Goal: Use online tool/utility: Utilize a website feature to perform a specific function

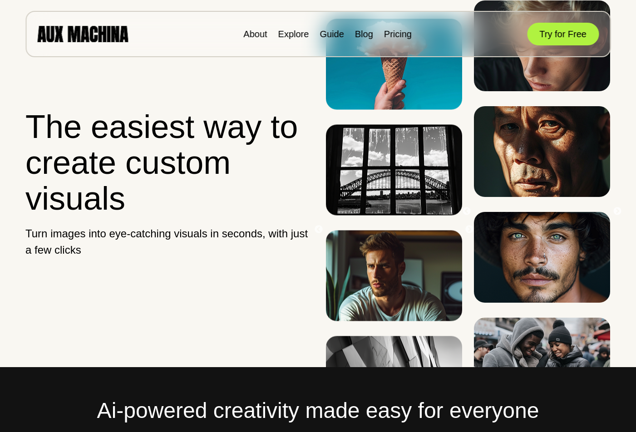
click at [551, 197] on img at bounding box center [542, 151] width 136 height 91
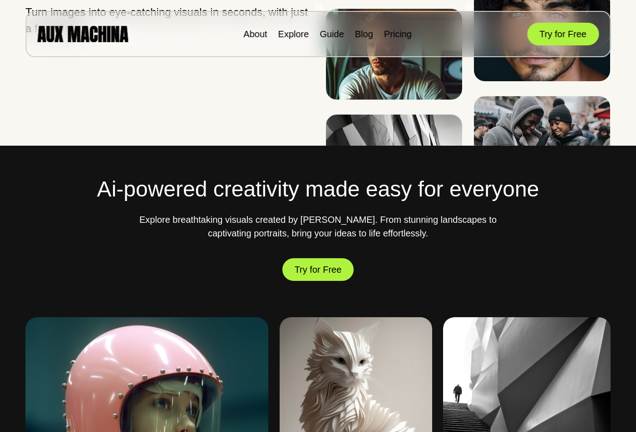
scroll to position [227, 0]
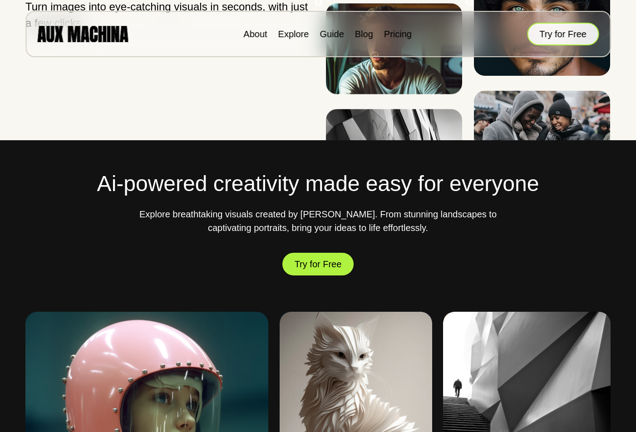
click at [569, 34] on button "Try for Free" at bounding box center [563, 34] width 72 height 23
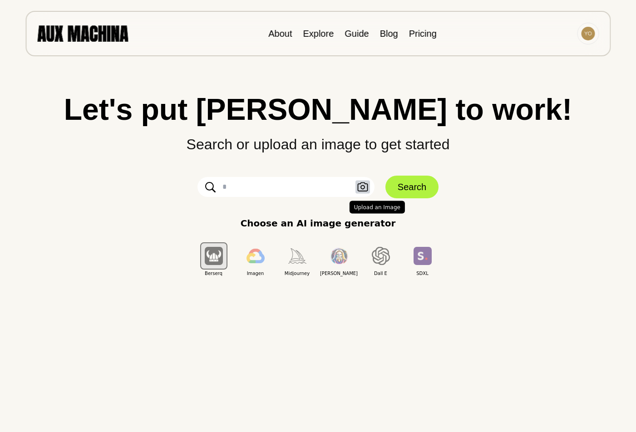
click at [361, 190] on icon "button" at bounding box center [362, 187] width 11 height 10
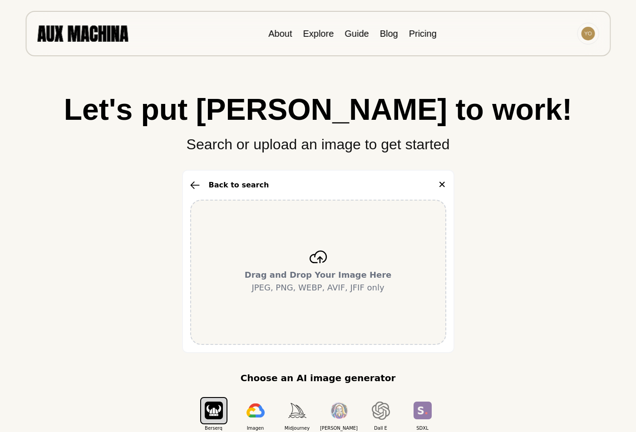
click at [334, 254] on div "Drag and Drop Your Image Here JPEG, PNG, WEBP, AVIF, JFIF only" at bounding box center [318, 272] width 256 height 145
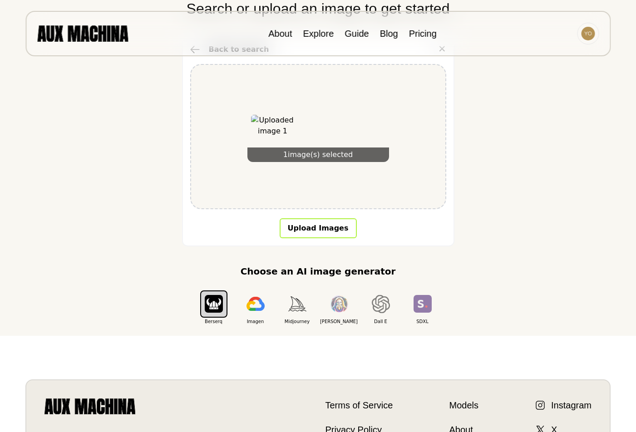
scroll to position [136, 0]
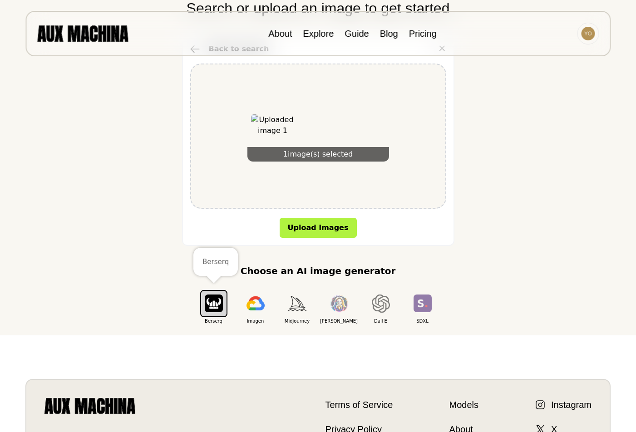
click at [221, 299] on img "button" at bounding box center [214, 303] width 18 height 18
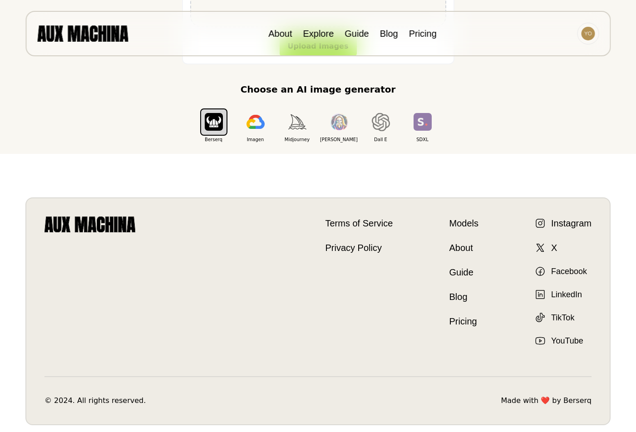
scroll to position [45, 0]
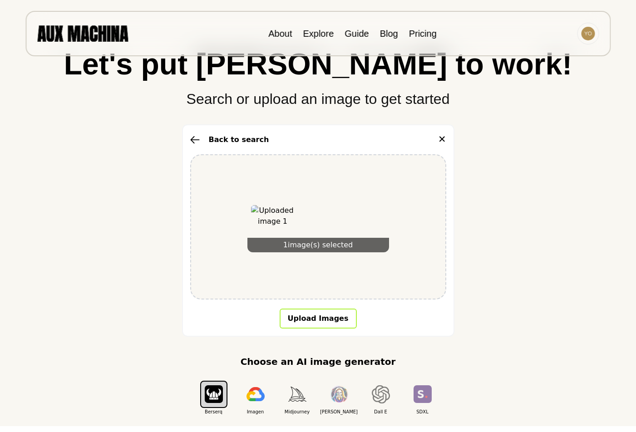
click at [322, 322] on button "Upload Images" at bounding box center [317, 319] width 77 height 20
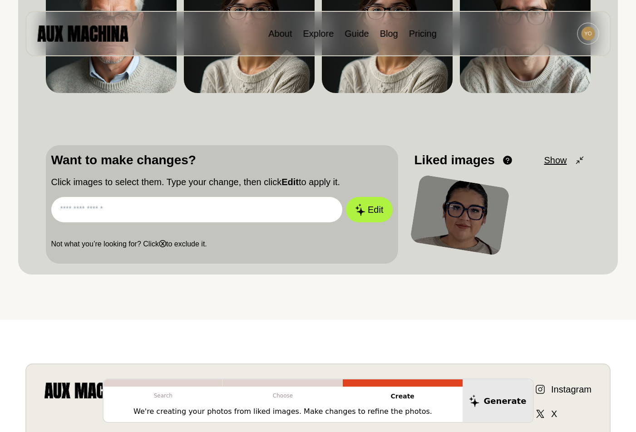
scroll to position [181, 0]
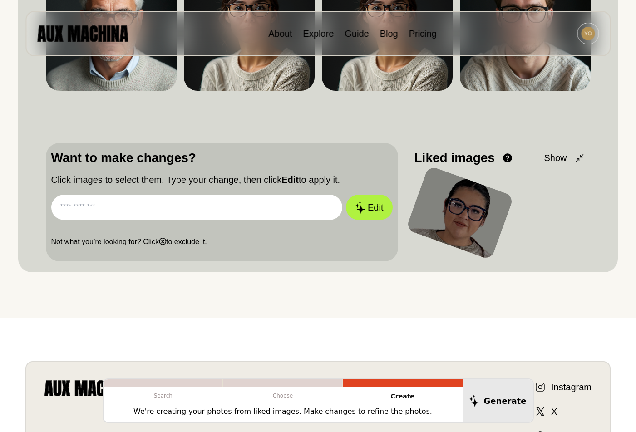
click at [209, 206] on input "text" at bounding box center [196, 207] width 291 height 25
click at [202, 206] on input "text" at bounding box center [196, 207] width 291 height 25
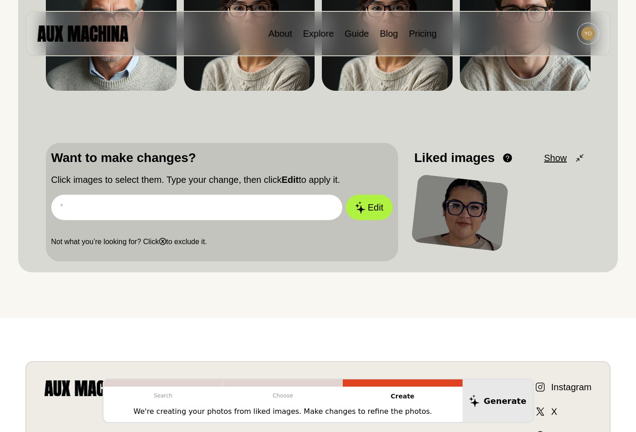
paste input "**********"
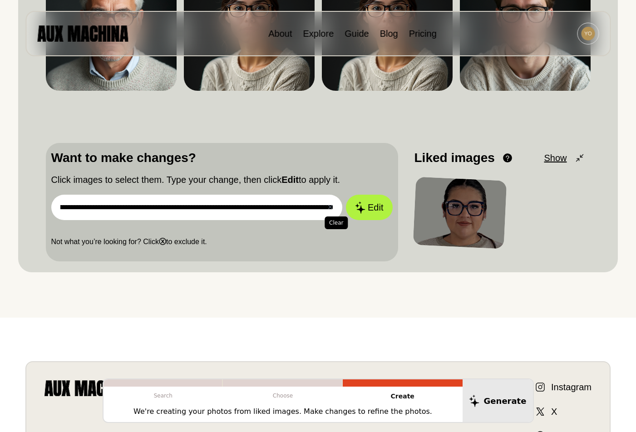
type input "**********"
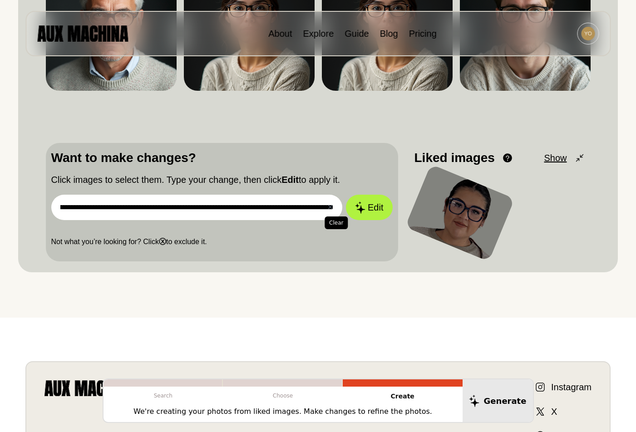
scroll to position [0, 0]
click at [328, 207] on button "✕ Clear" at bounding box center [330, 207] width 6 height 11
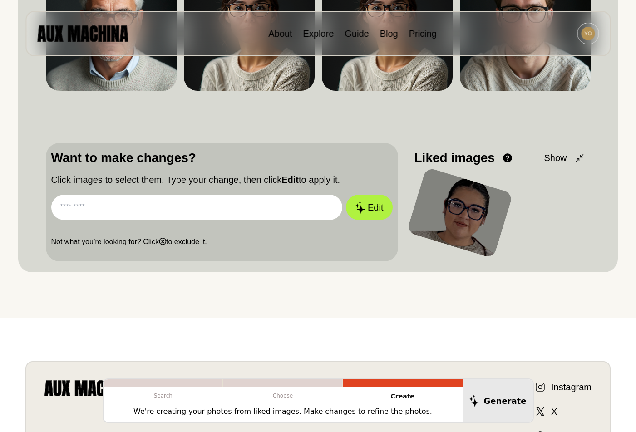
click at [279, 207] on input "text" at bounding box center [196, 207] width 291 height 25
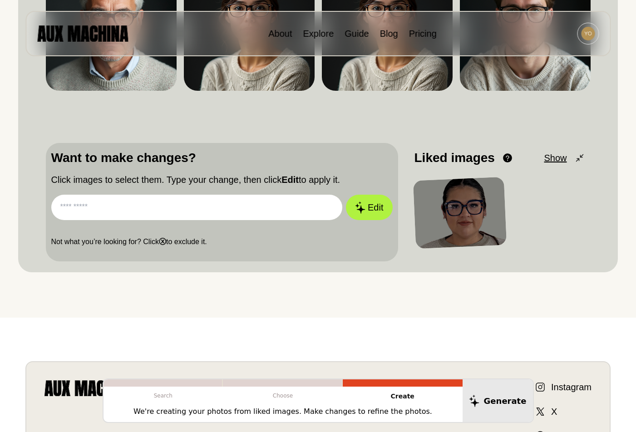
paste input "**********"
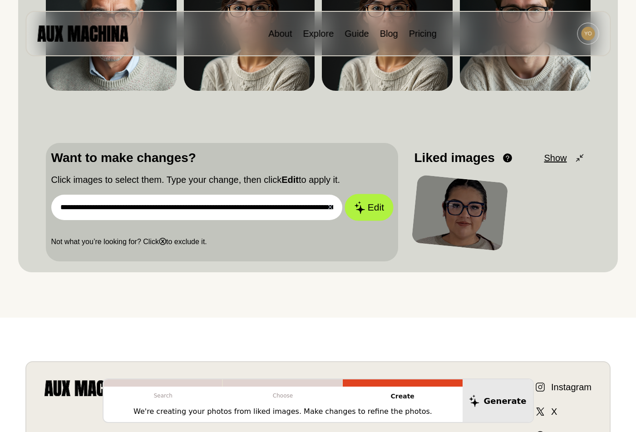
scroll to position [0, 250]
type input "**********"
click at [372, 210] on button "Edit" at bounding box center [368, 207] width 49 height 27
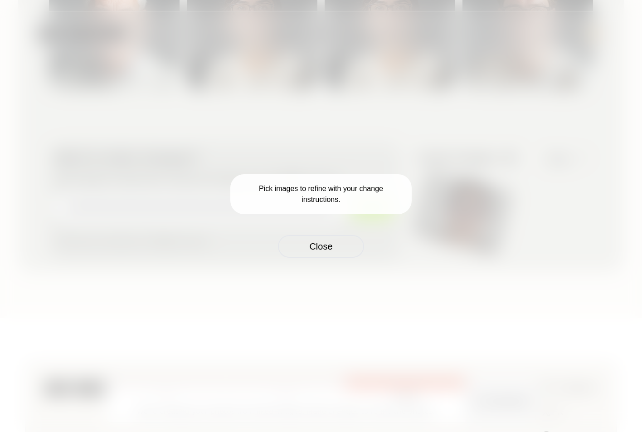
click at [337, 199] on p "Pick images to refine with your change instructions." at bounding box center [320, 194] width 181 height 40
click at [332, 187] on p "Pick images to refine with your change instructions." at bounding box center [320, 194] width 181 height 40
click at [327, 249] on button "Close" at bounding box center [321, 246] width 86 height 23
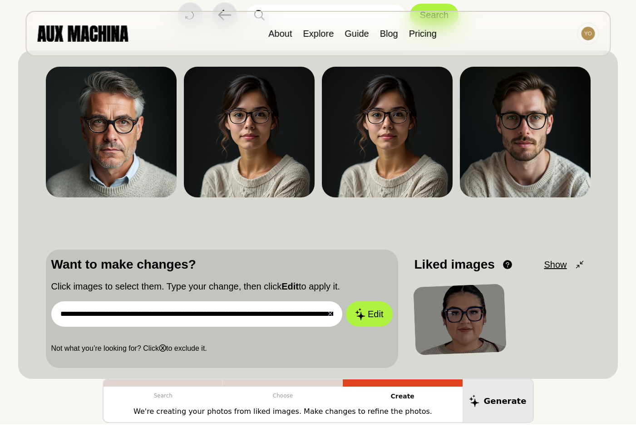
scroll to position [91, 0]
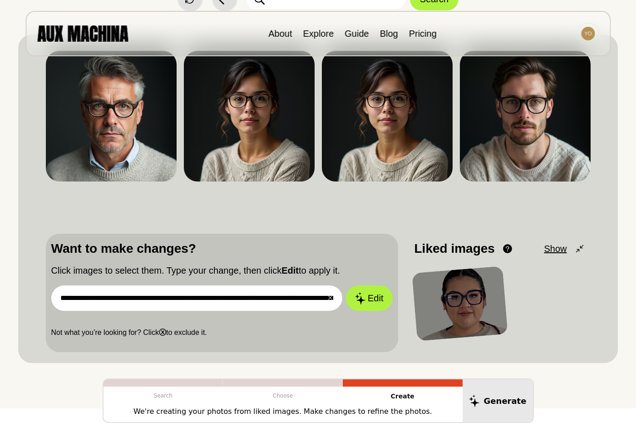
click at [473, 305] on div at bounding box center [460, 303] width 96 height 75
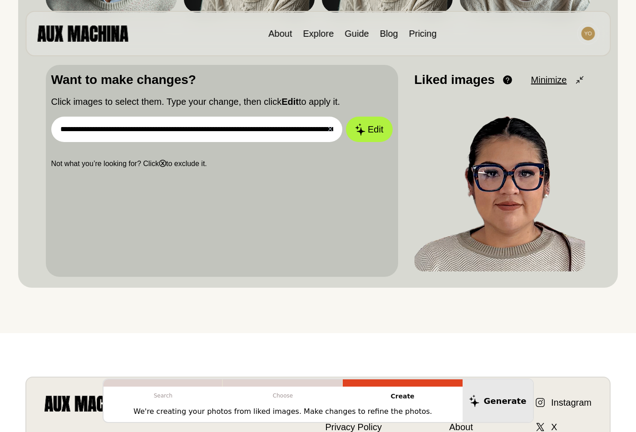
scroll to position [272, 0]
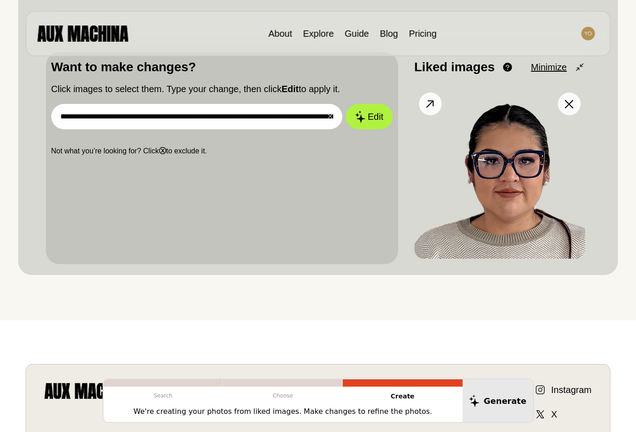
click at [422, 102] on button at bounding box center [430, 104] width 23 height 23
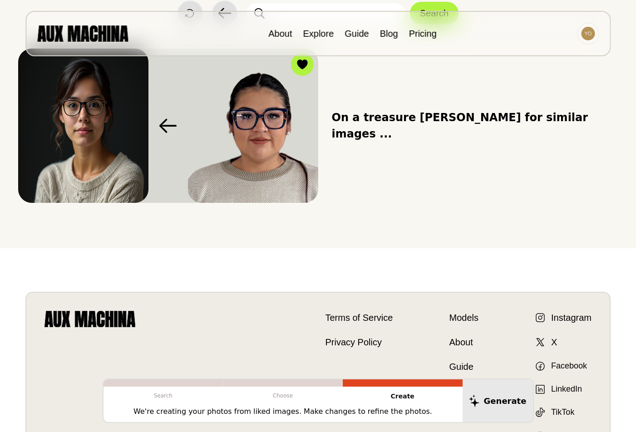
scroll to position [0, 0]
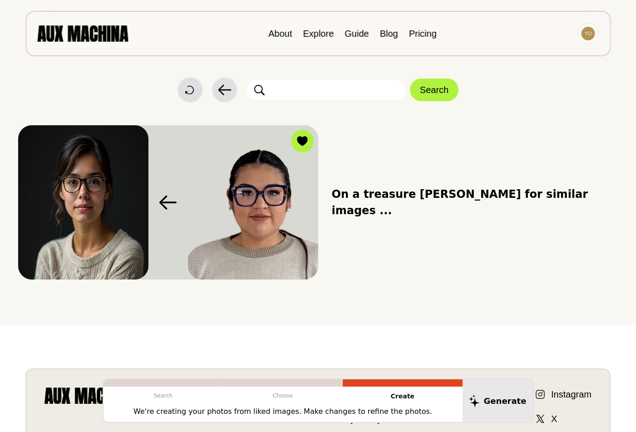
click at [443, 190] on div "On a treasure [PERSON_NAME] for similar images ..." at bounding box center [475, 202] width 286 height 154
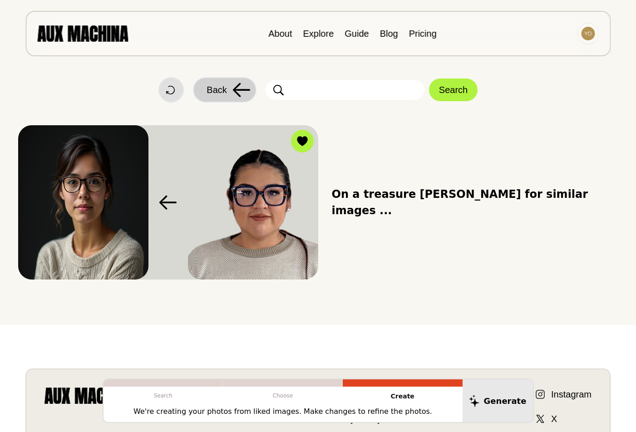
click at [225, 93] on span "Back" at bounding box center [216, 90] width 20 height 14
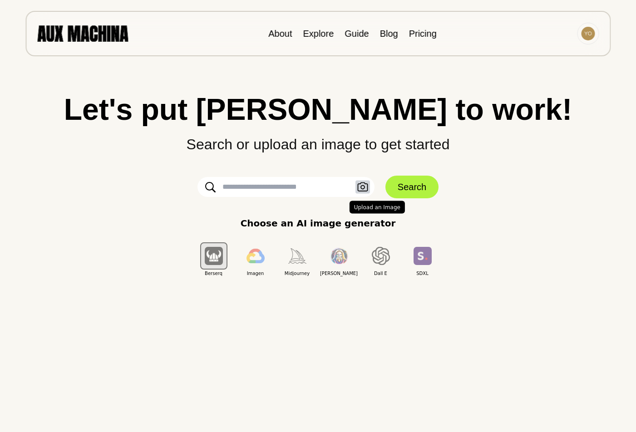
click at [361, 189] on icon "button" at bounding box center [362, 186] width 10 height 9
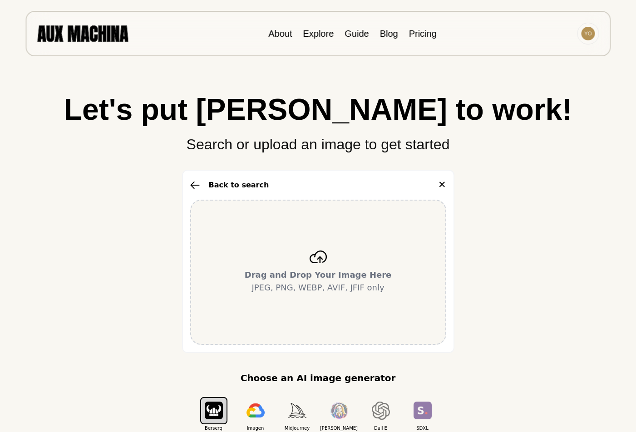
click at [325, 294] on div "Drag and Drop Your Image Here JPEG, PNG, WEBP, AVIF, JFIF only" at bounding box center [318, 272] width 256 height 145
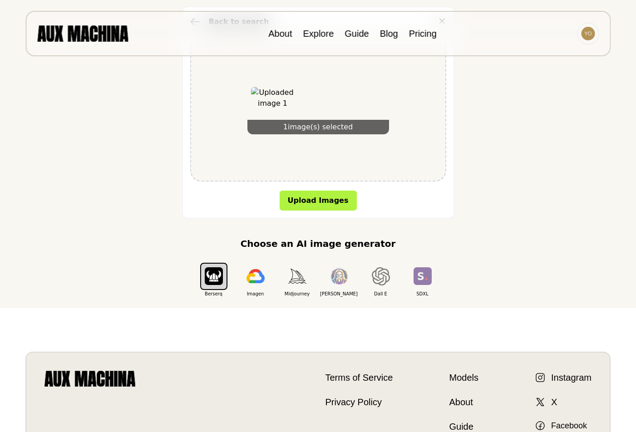
scroll to position [181, 0]
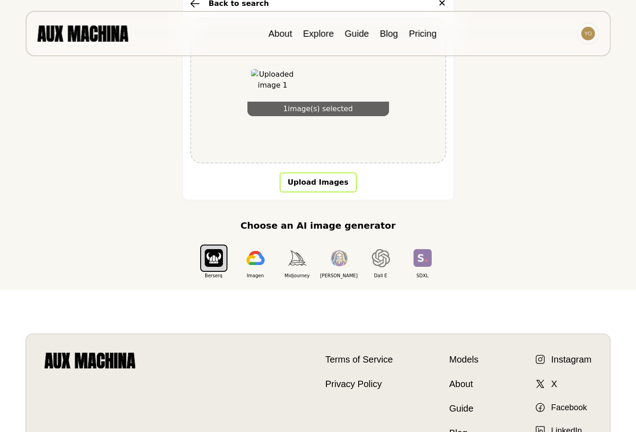
click at [327, 182] on button "Upload Images" at bounding box center [317, 182] width 77 height 20
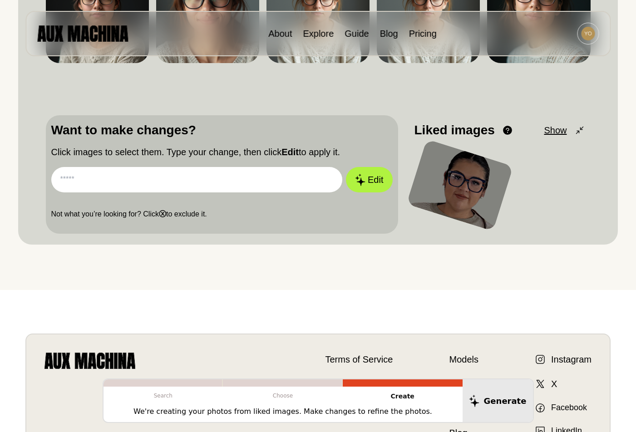
click at [228, 186] on input "text" at bounding box center [196, 179] width 291 height 25
paste input "**********"
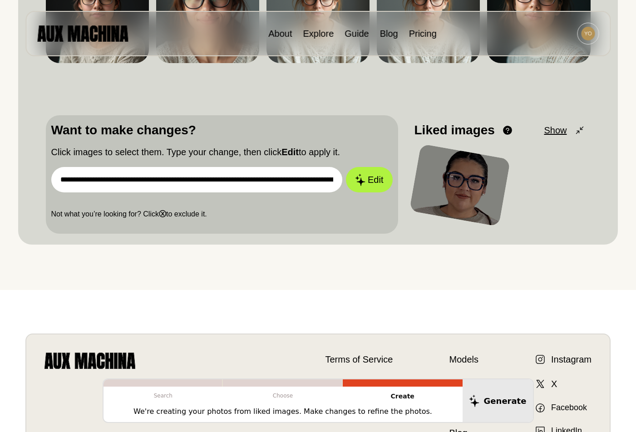
scroll to position [0, 250]
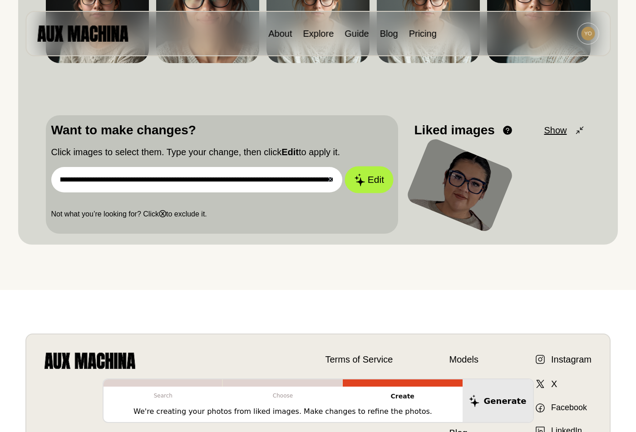
type input "**********"
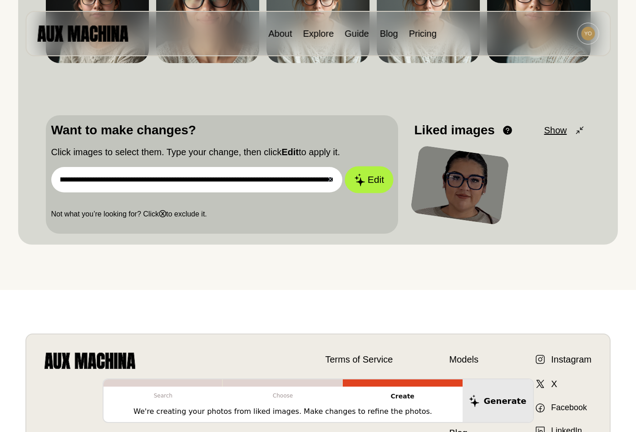
scroll to position [0, 0]
click at [369, 177] on button "Edit" at bounding box center [368, 180] width 49 height 27
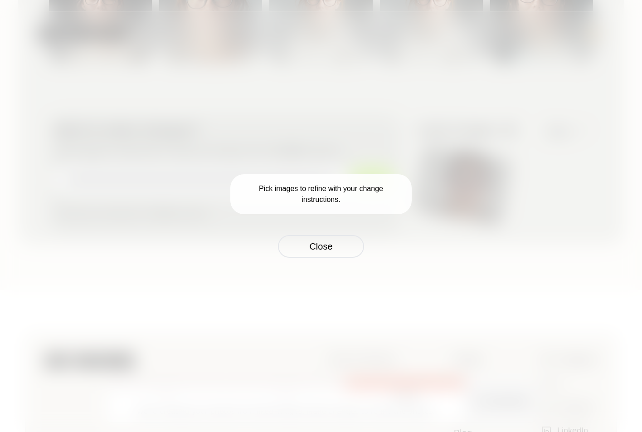
click at [347, 185] on p "Pick images to refine with your change instructions." at bounding box center [320, 194] width 181 height 40
click at [347, 255] on button "Close" at bounding box center [321, 246] width 86 height 23
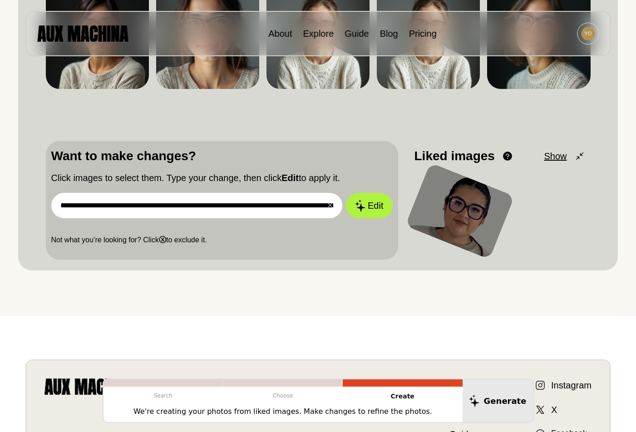
scroll to position [127, 0]
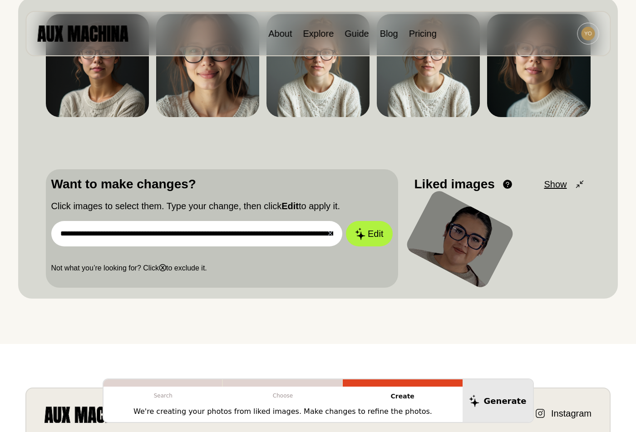
click at [378, 415] on p "We're creating your photos from liked images. Make changes to refine the photos." at bounding box center [282, 411] width 299 height 11
click at [386, 412] on p "We're creating your photos from liked images. Make changes to refine the photos." at bounding box center [282, 411] width 299 height 11
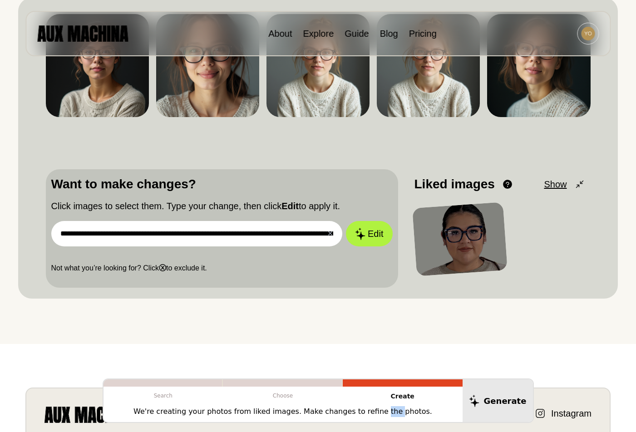
click at [386, 412] on p "We're creating your photos from liked images. Make changes to refine the photos." at bounding box center [282, 411] width 299 height 11
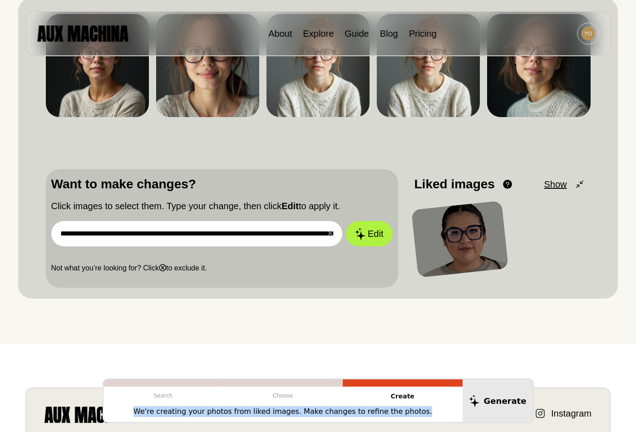
click at [386, 412] on p "We're creating your photos from liked images. Make changes to refine the photos." at bounding box center [282, 411] width 299 height 11
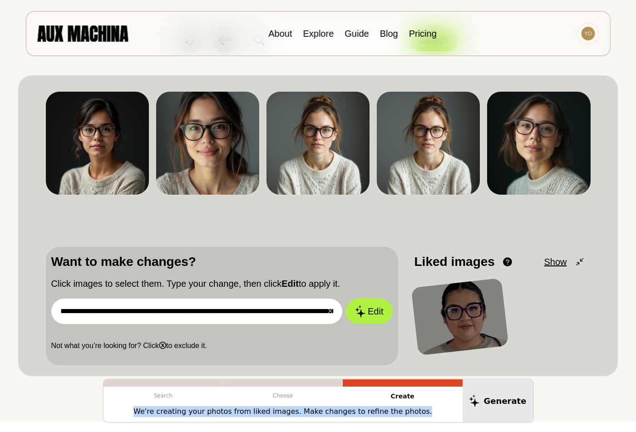
scroll to position [0, 0]
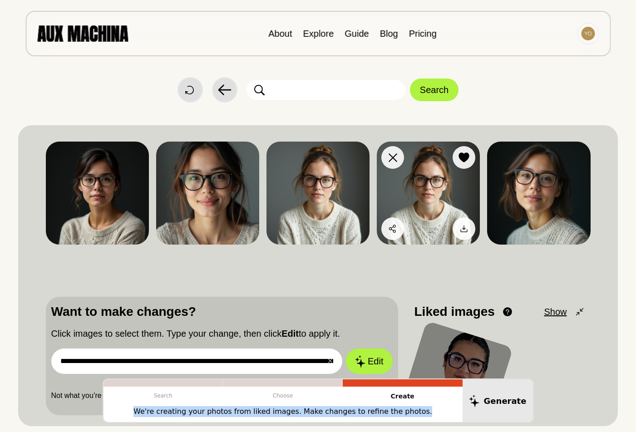
click at [428, 182] on img at bounding box center [428, 193] width 103 height 103
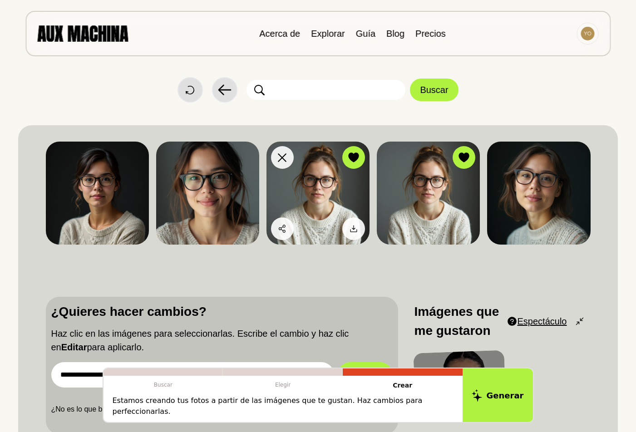
scroll to position [91, 0]
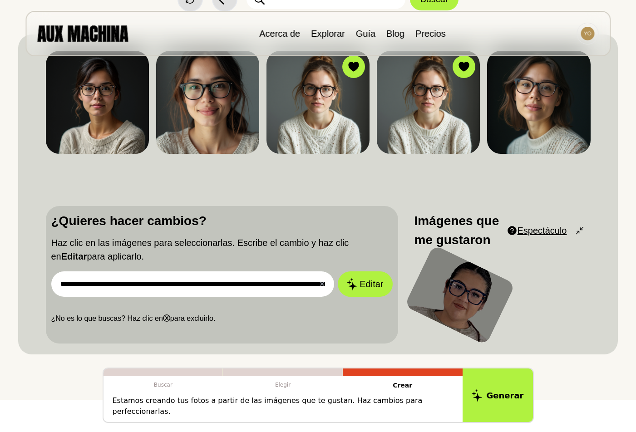
click at [470, 287] on div at bounding box center [459, 295] width 111 height 101
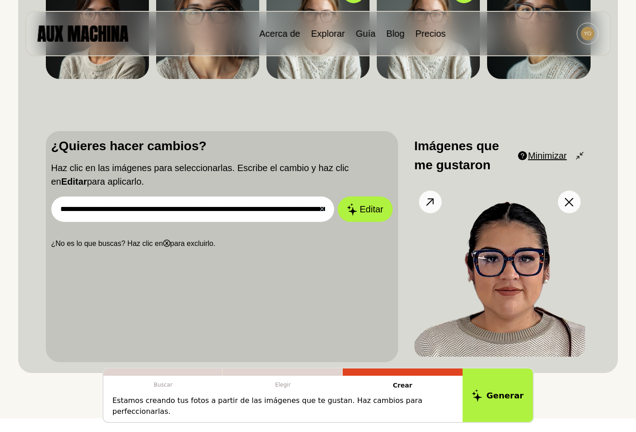
scroll to position [181, 0]
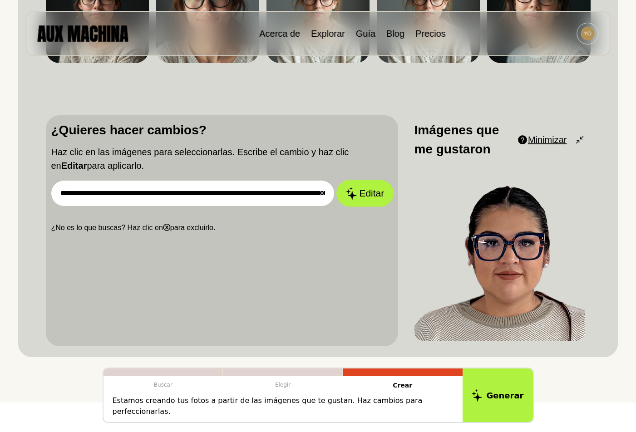
click at [368, 196] on font "Editar" at bounding box center [371, 193] width 25 height 10
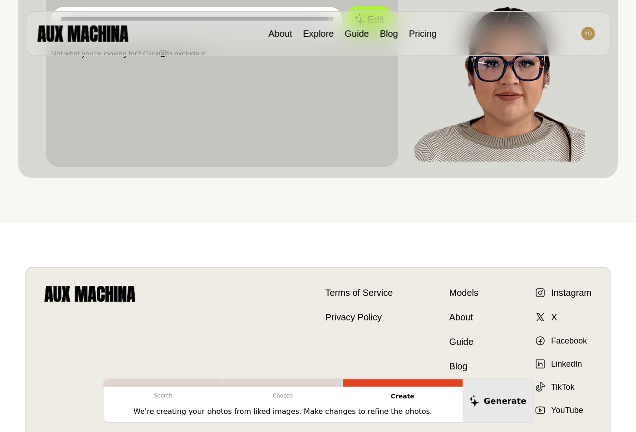
scroll to position [112, 0]
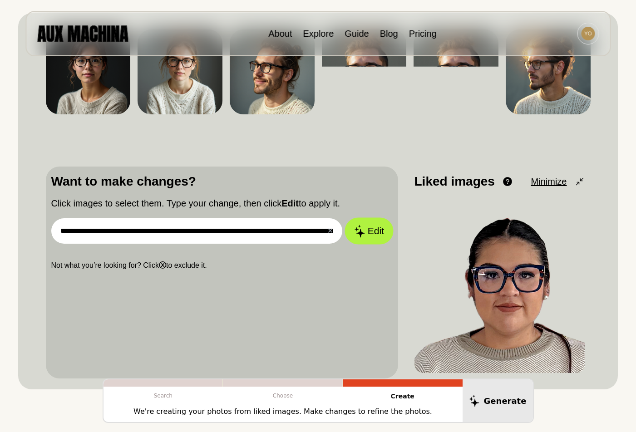
click at [367, 233] on button "Edit" at bounding box center [368, 230] width 49 height 27
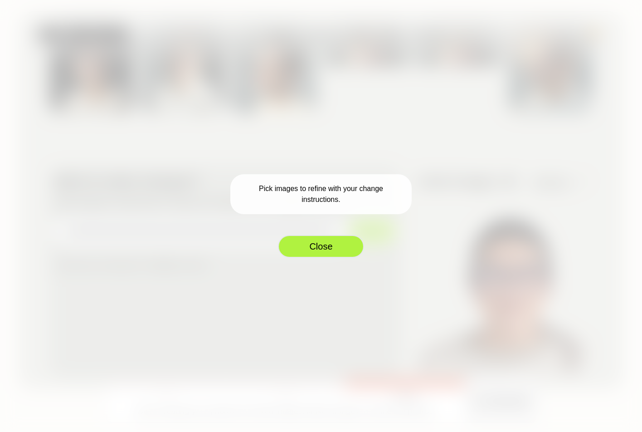
click at [328, 246] on button "Close" at bounding box center [321, 246] width 86 height 23
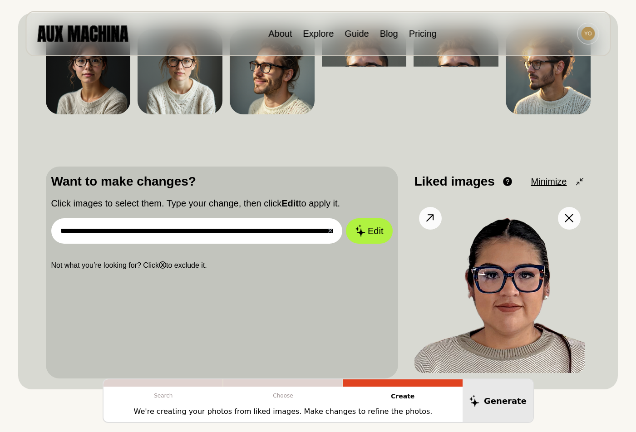
click at [516, 269] on img at bounding box center [499, 287] width 171 height 171
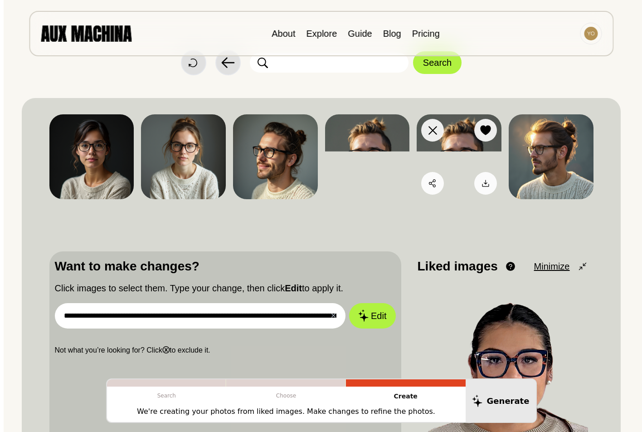
scroll to position [21, 0]
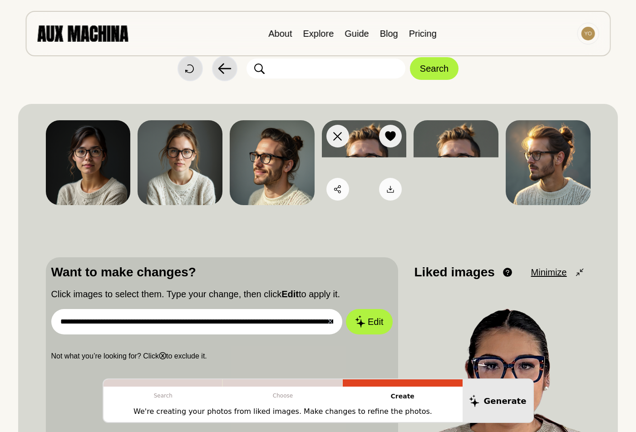
click at [358, 142] on img at bounding box center [364, 162] width 85 height 85
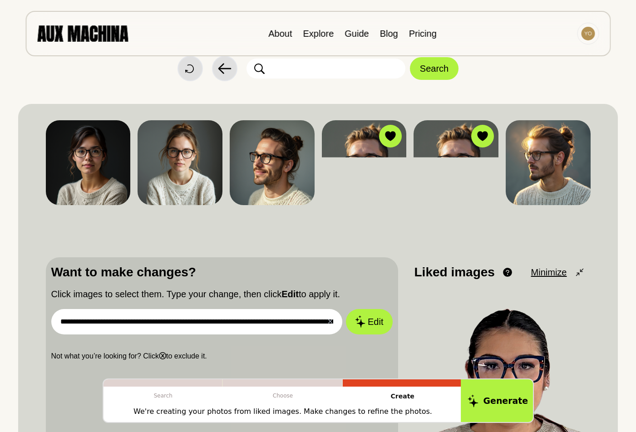
click at [496, 391] on button "Generate" at bounding box center [498, 400] width 74 height 45
